Goal: Find specific page/section

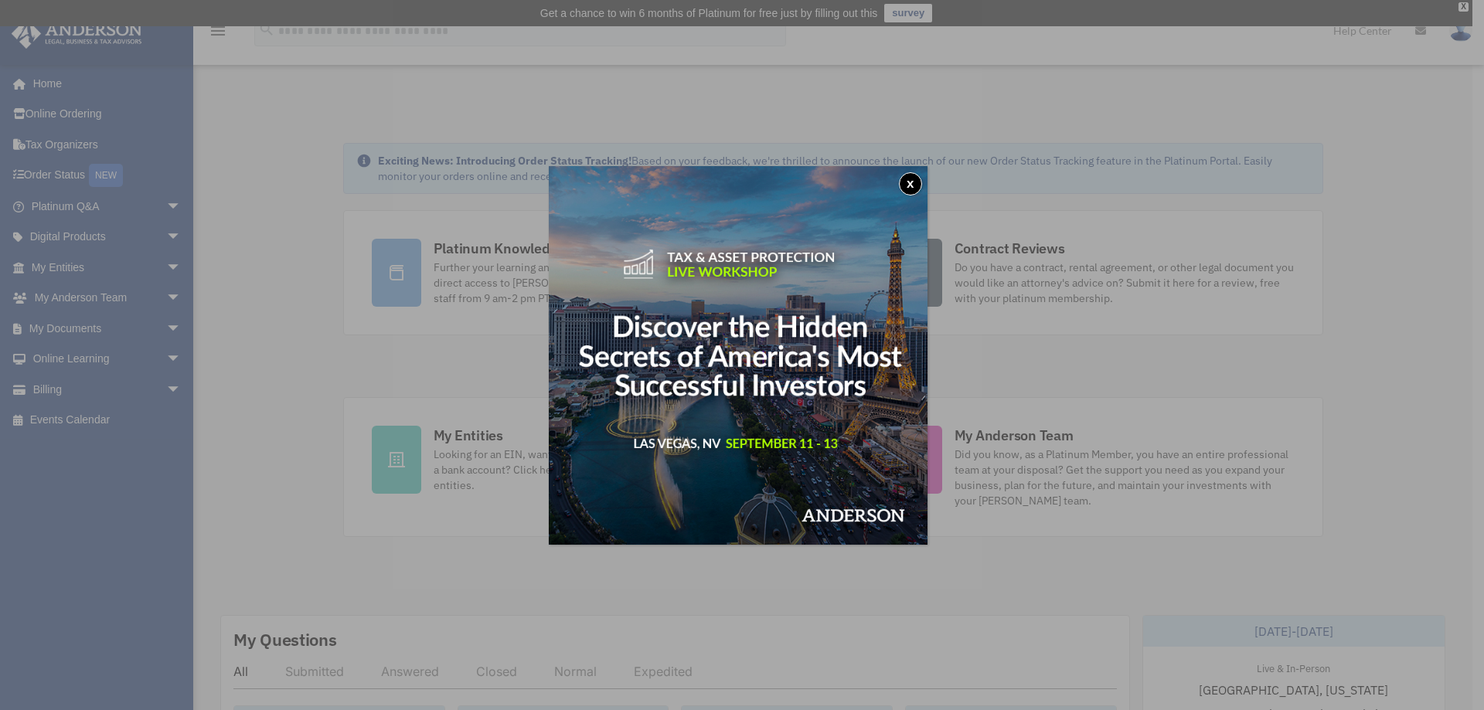
click at [916, 186] on button "x" at bounding box center [910, 183] width 23 height 23
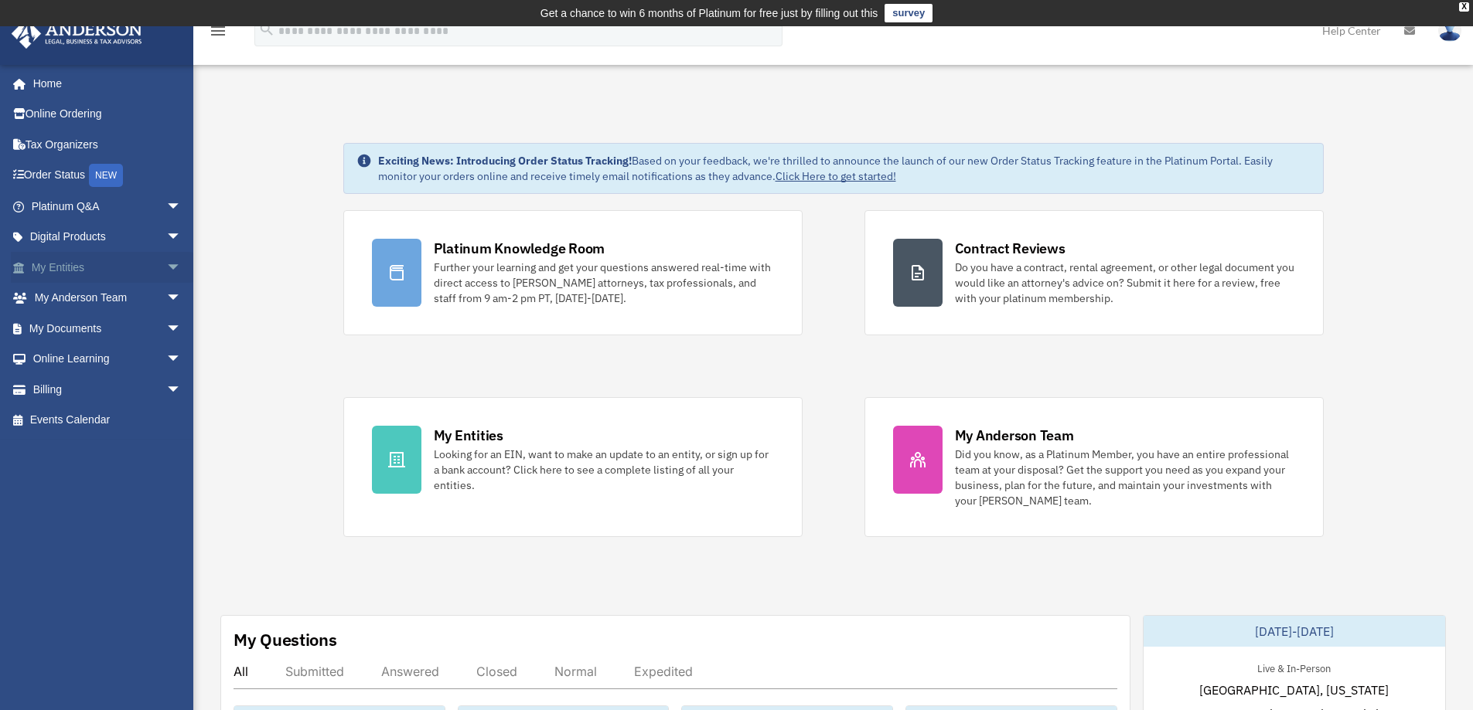
click at [43, 267] on link "My Entities arrow_drop_down" at bounding box center [108, 267] width 194 height 31
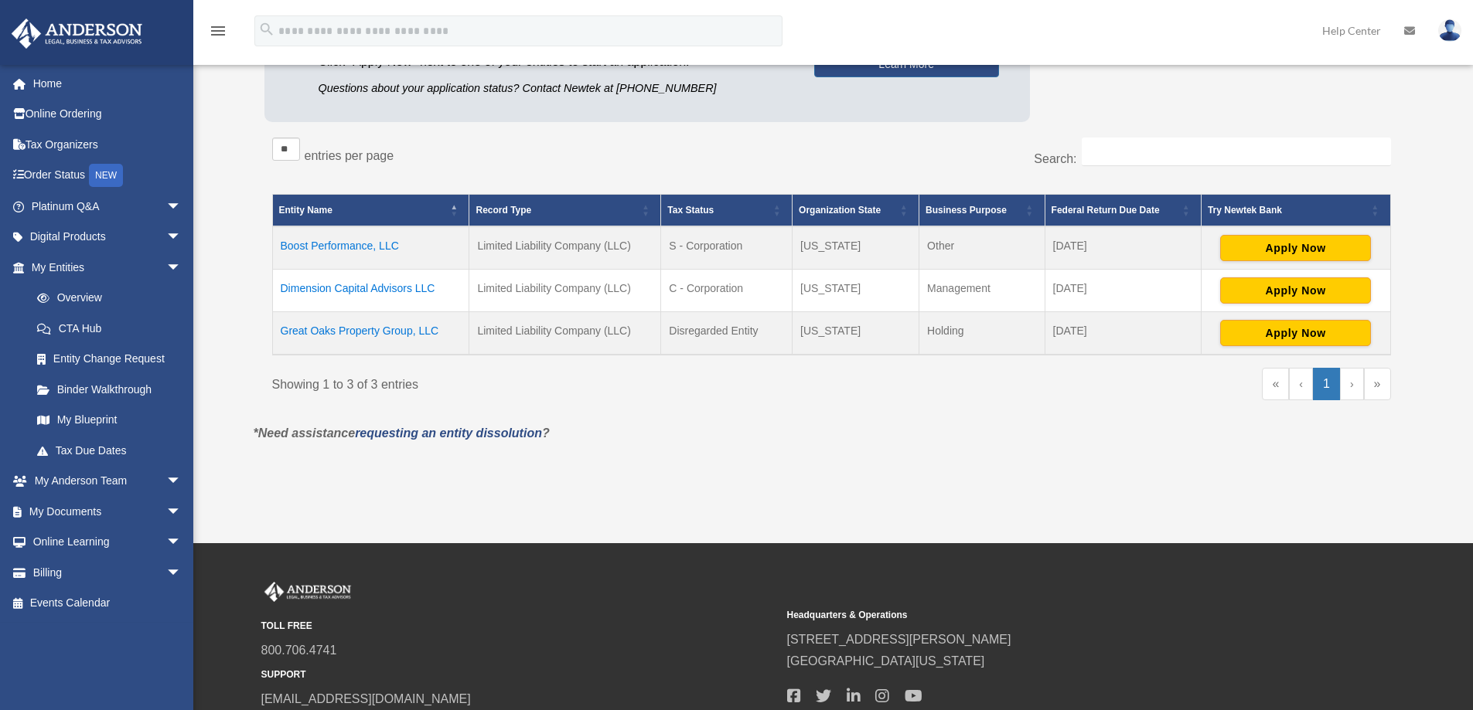
scroll to position [231, 0]
click at [352, 243] on td "Boost Performance, LLC" at bounding box center [370, 248] width 197 height 43
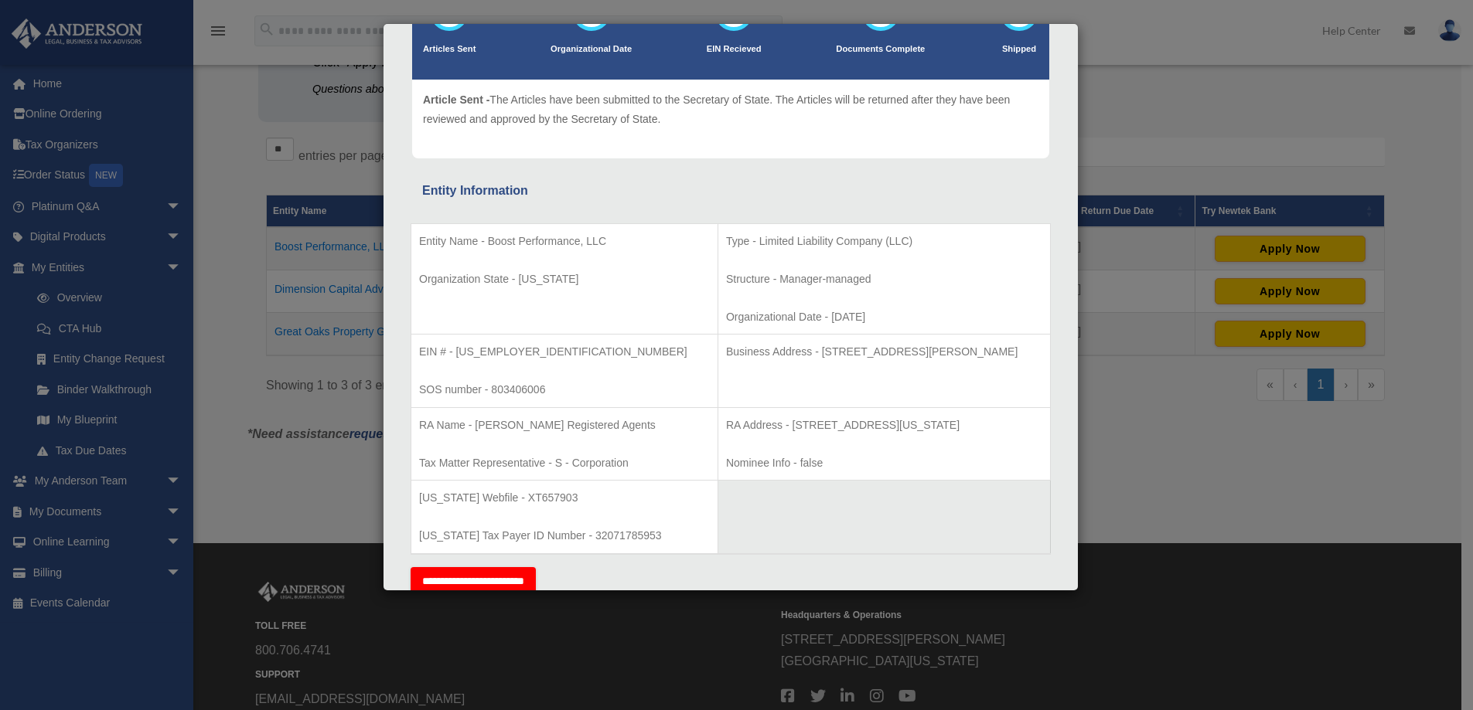
scroll to position [155, 0]
